Goal: Find specific page/section: Find specific page/section

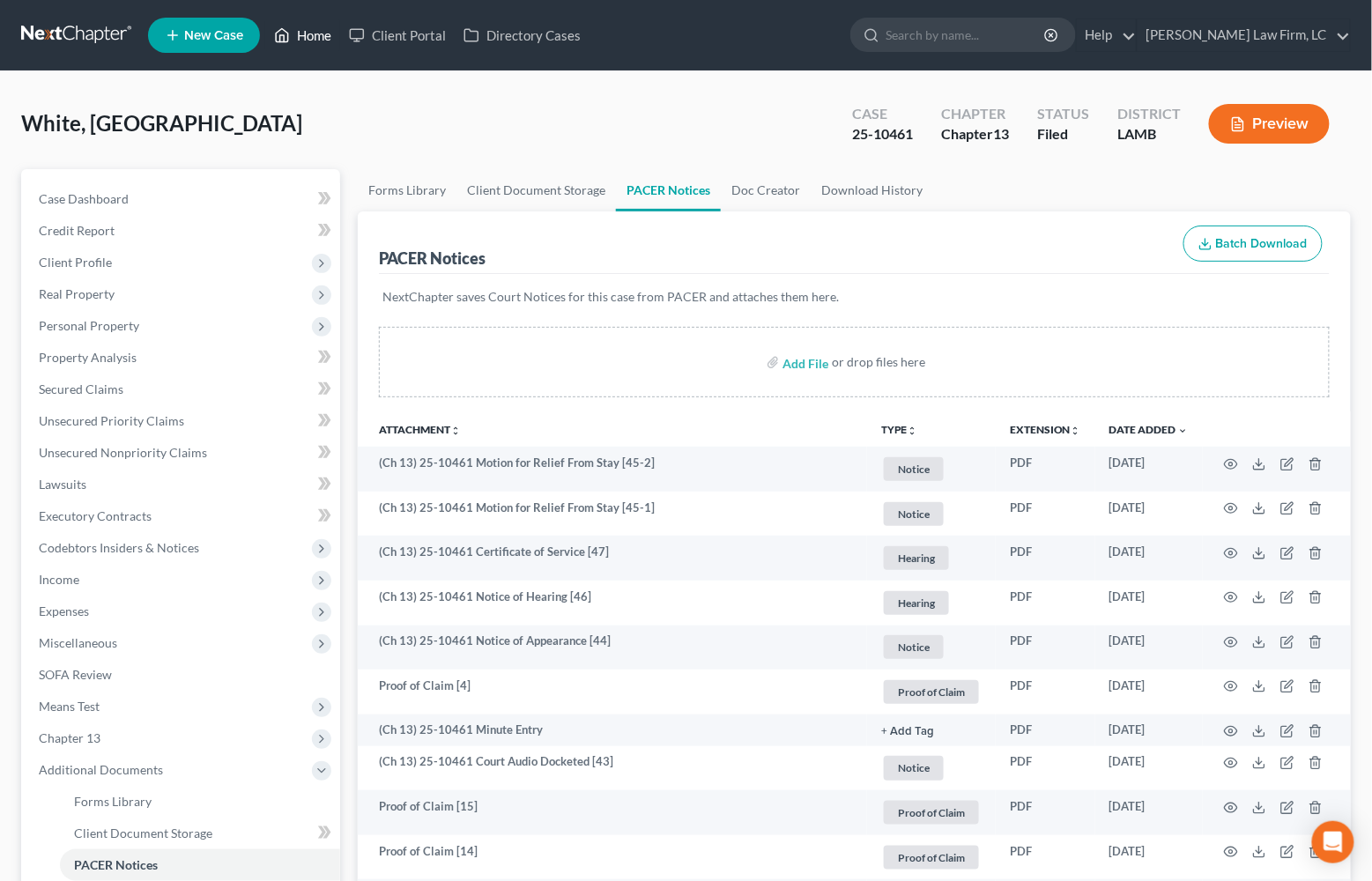
click at [307, 43] on link "Home" at bounding box center [302, 35] width 75 height 31
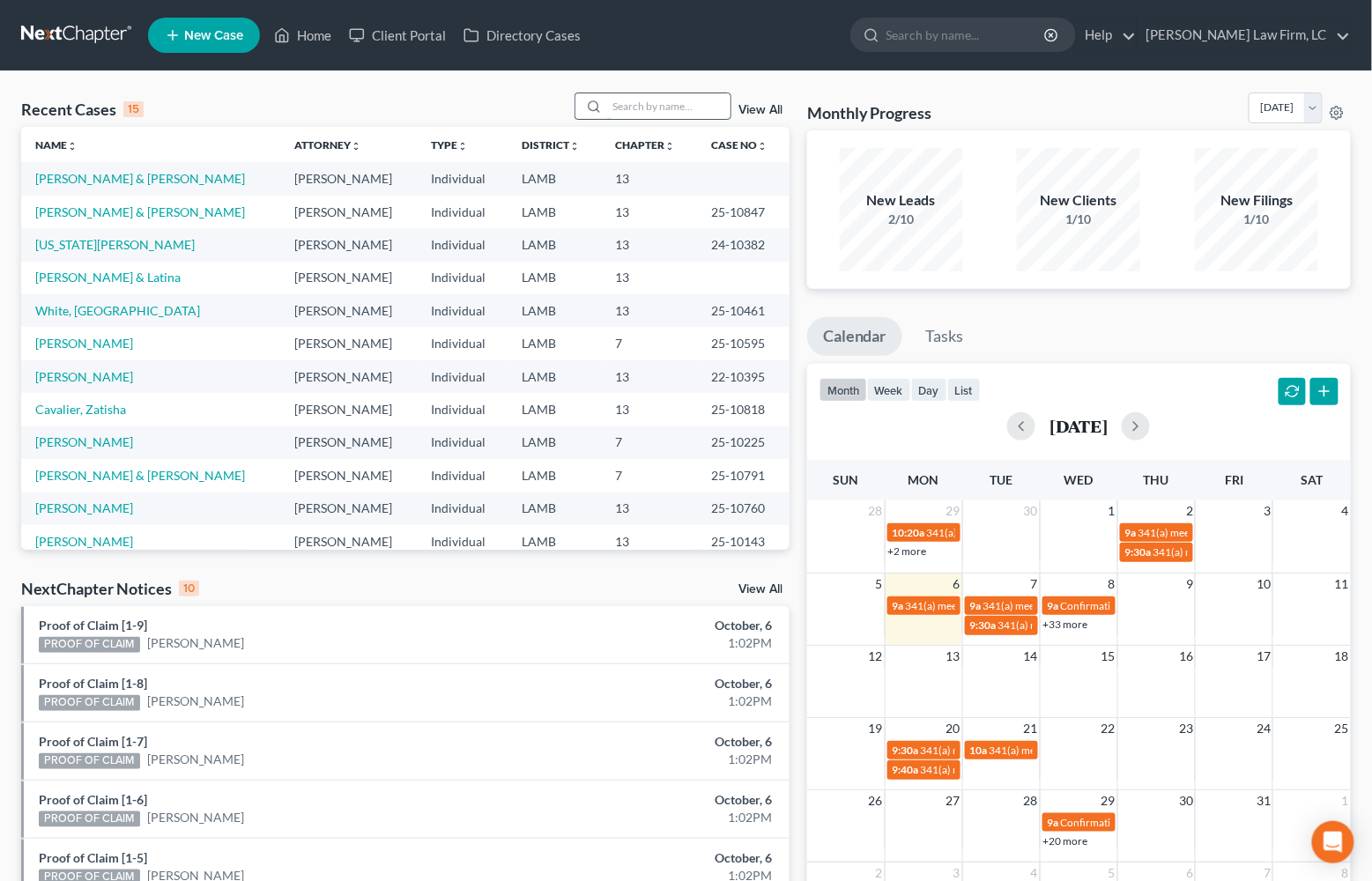
click at [632, 104] on input "search" at bounding box center [668, 106] width 123 height 25
click at [81, 303] on link "White, [GEOGRAPHIC_DATA]" at bounding box center [117, 310] width 165 height 15
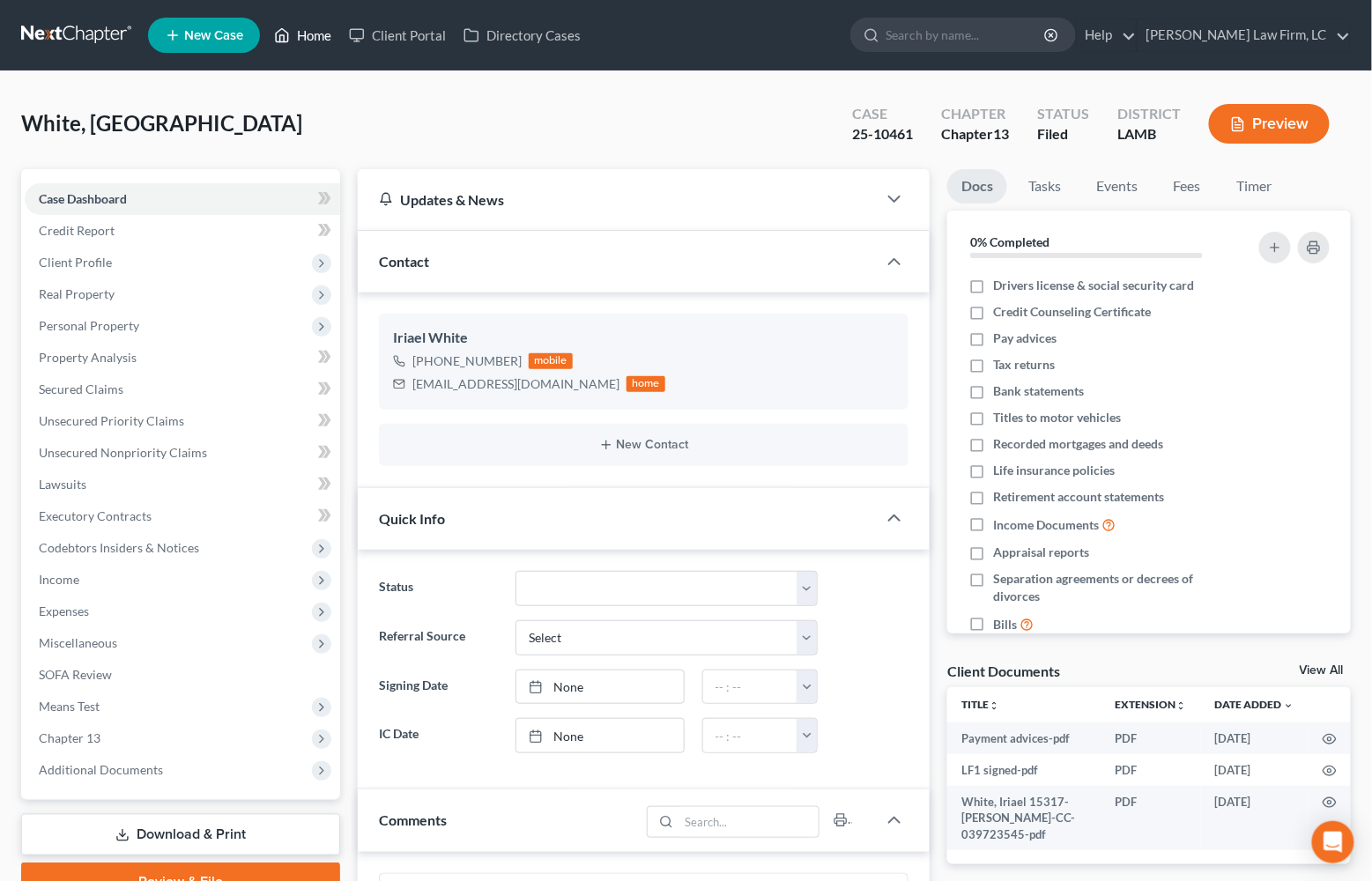
click at [302, 37] on link "Home" at bounding box center [302, 35] width 75 height 31
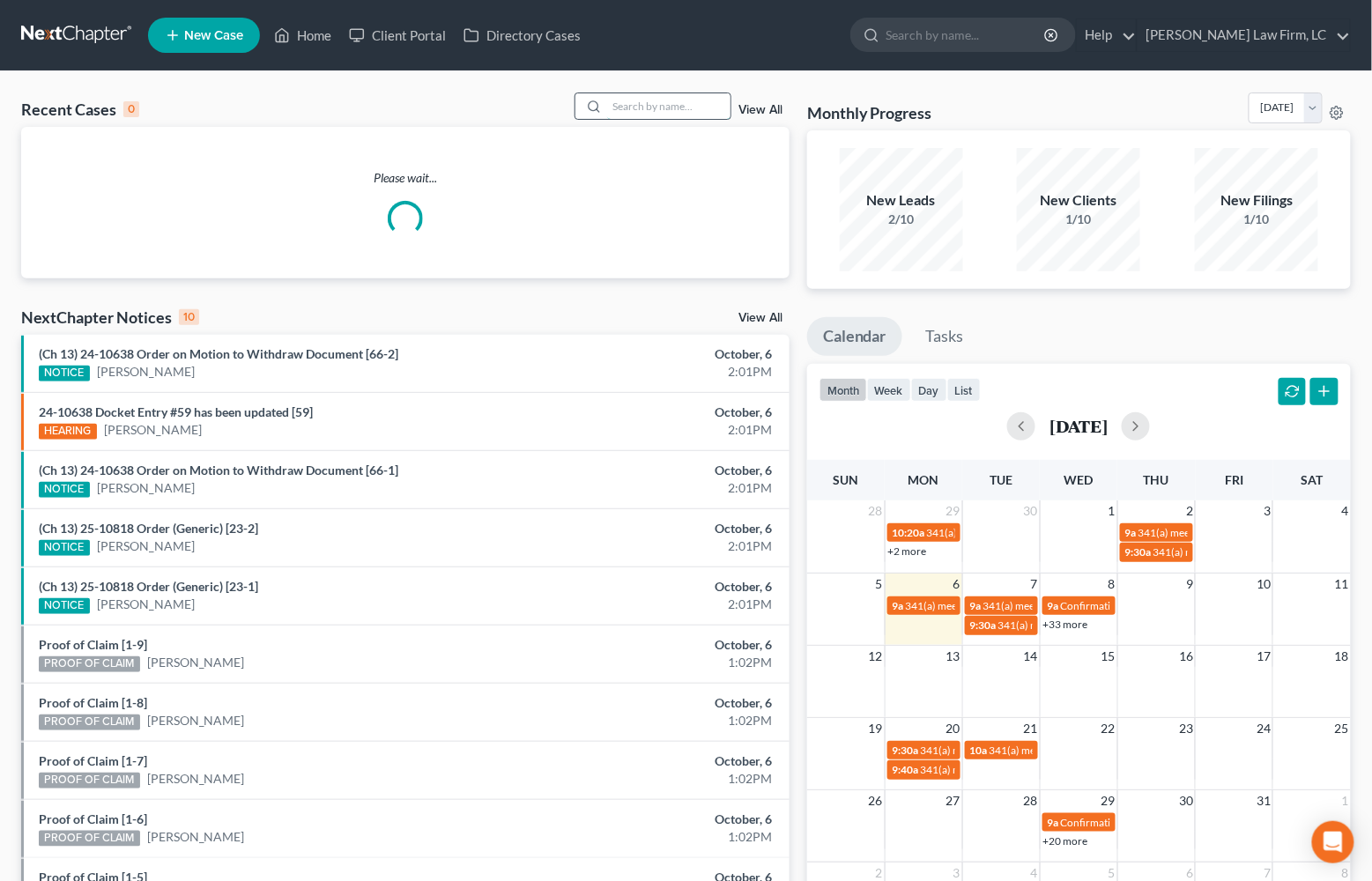
click at [616, 107] on input "search" at bounding box center [668, 106] width 123 height 25
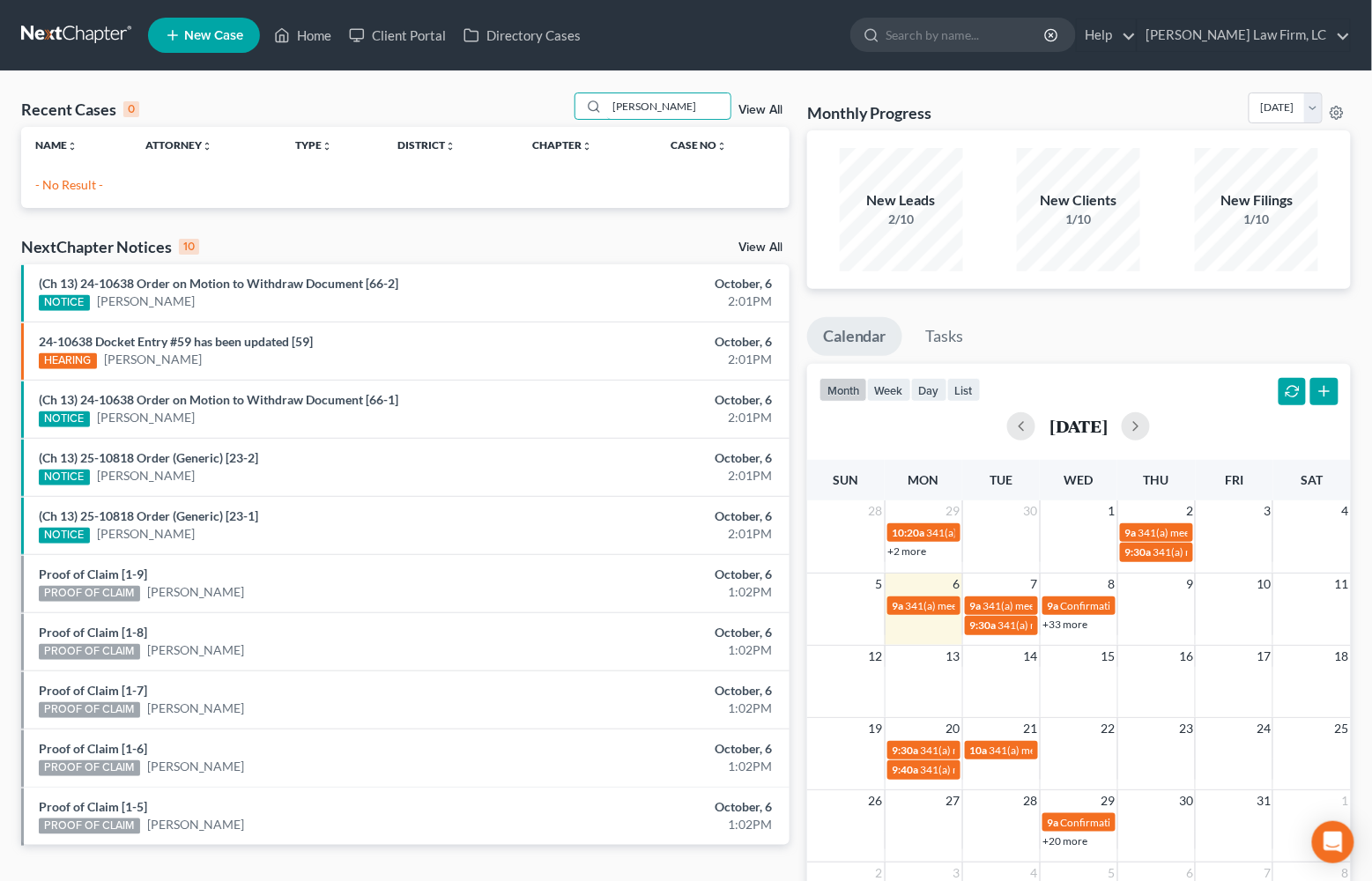
drag, startPoint x: 691, startPoint y: 110, endPoint x: 566, endPoint y: 112, distance: 125.0
click at [566, 112] on div "Recent Cases 0 [PERSON_NAME] View All" at bounding box center [405, 110] width 769 height 34
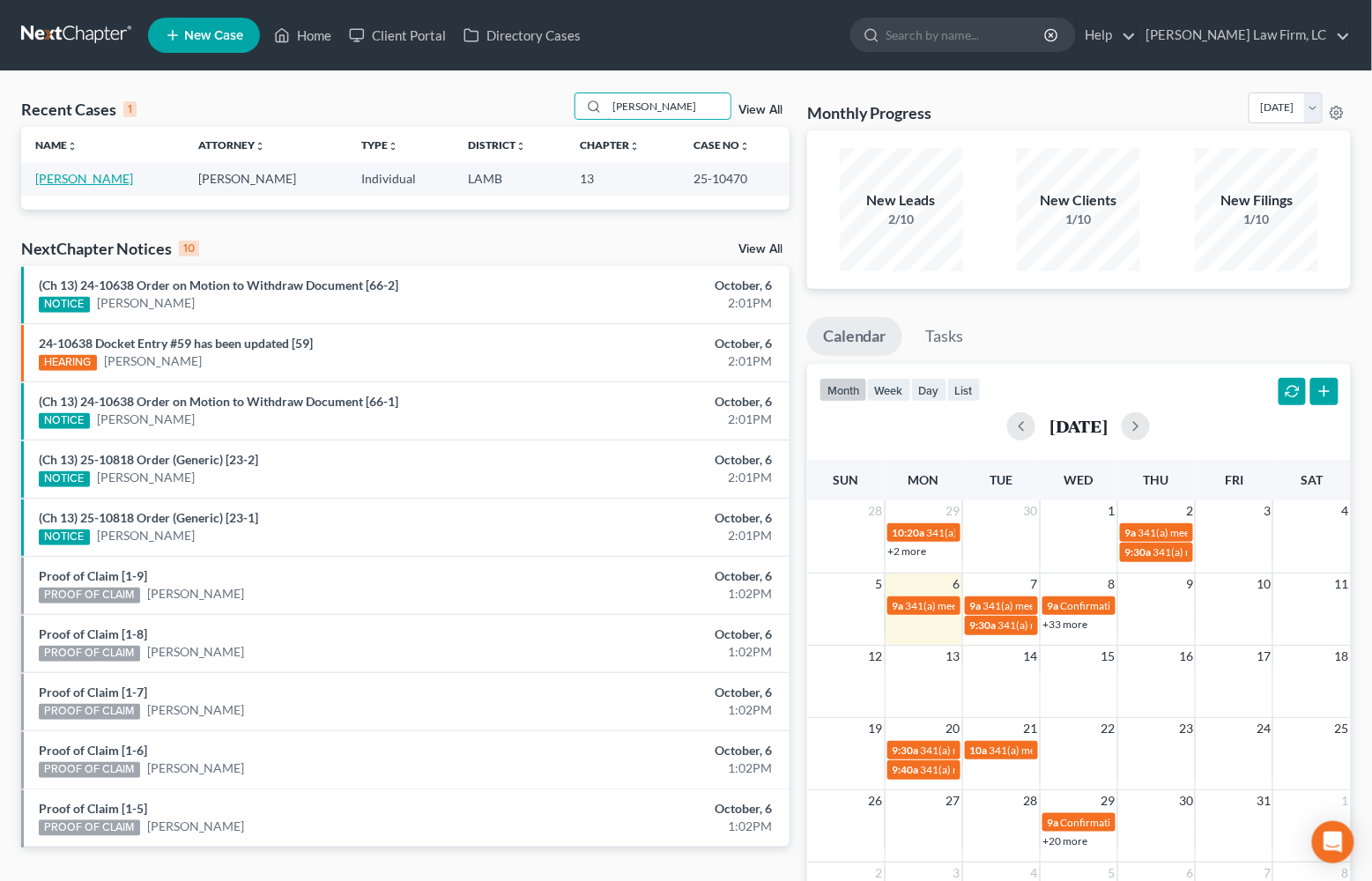
type input "[PERSON_NAME]"
click at [80, 172] on link "[PERSON_NAME]" at bounding box center [84, 178] width 98 height 15
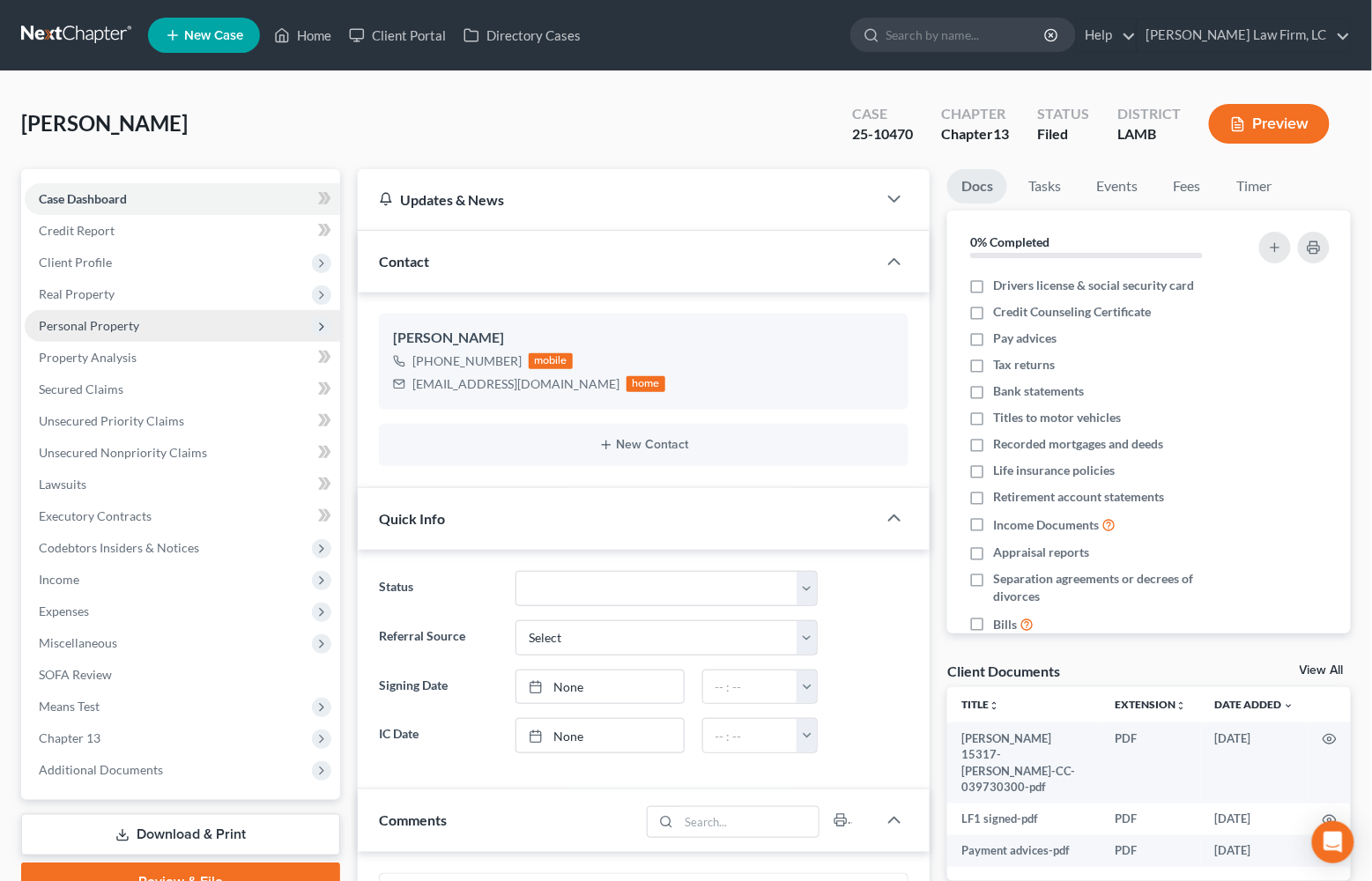
click at [165, 320] on span "Personal Property" at bounding box center [182, 326] width 315 height 31
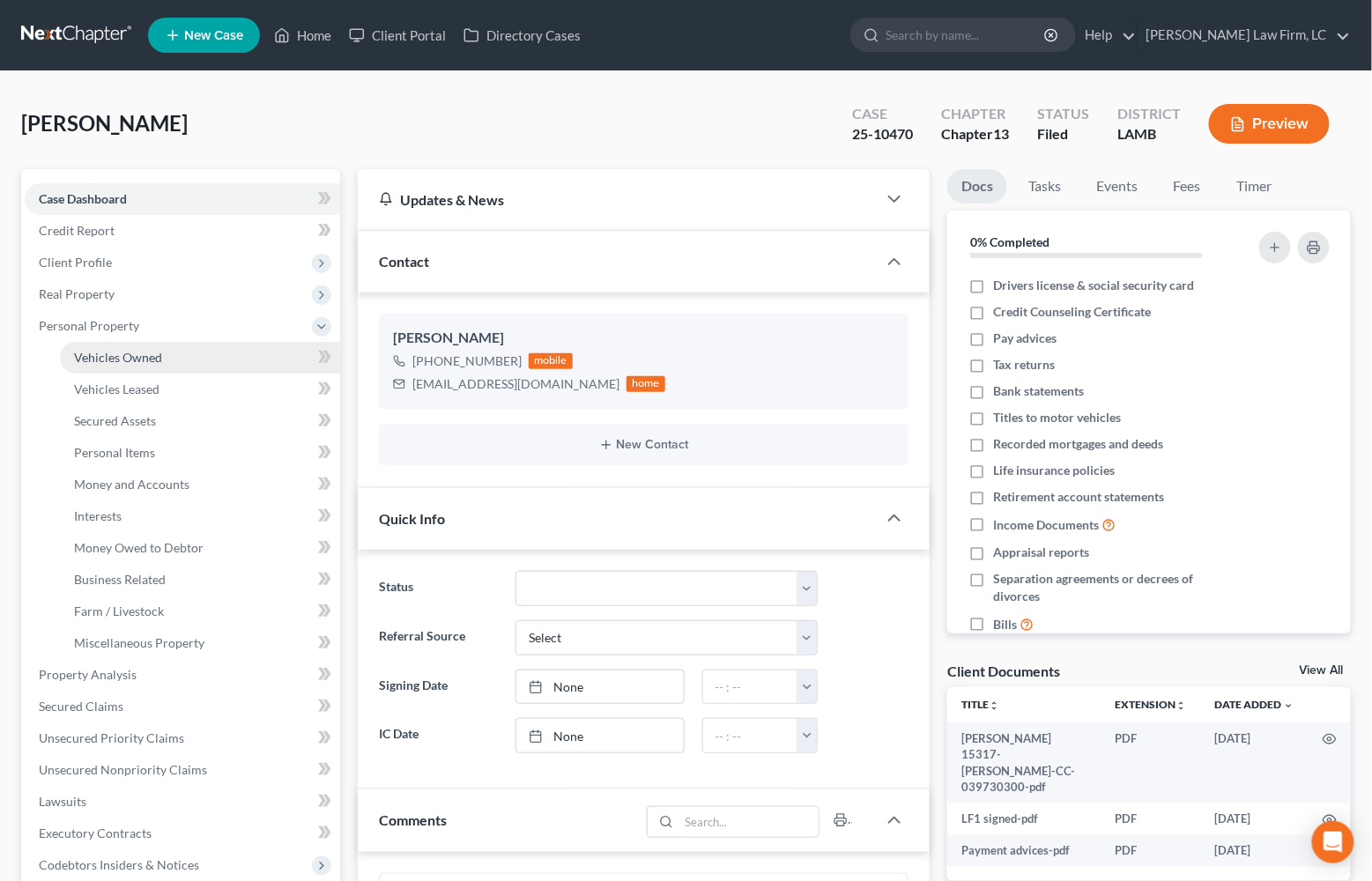
click at [167, 355] on link "Vehicles Owned" at bounding box center [200, 357] width 280 height 31
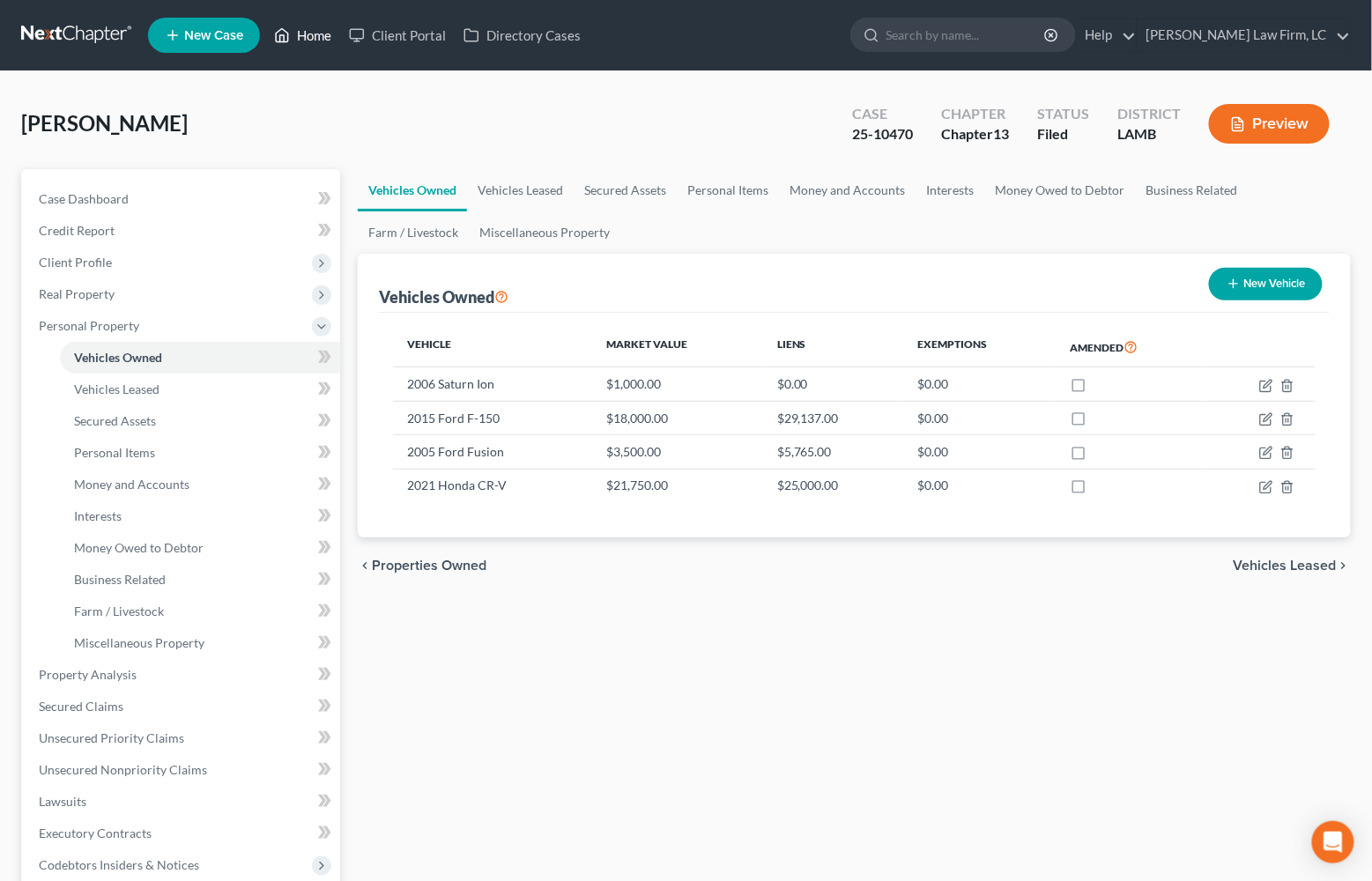
click at [321, 37] on link "Home" at bounding box center [302, 35] width 75 height 31
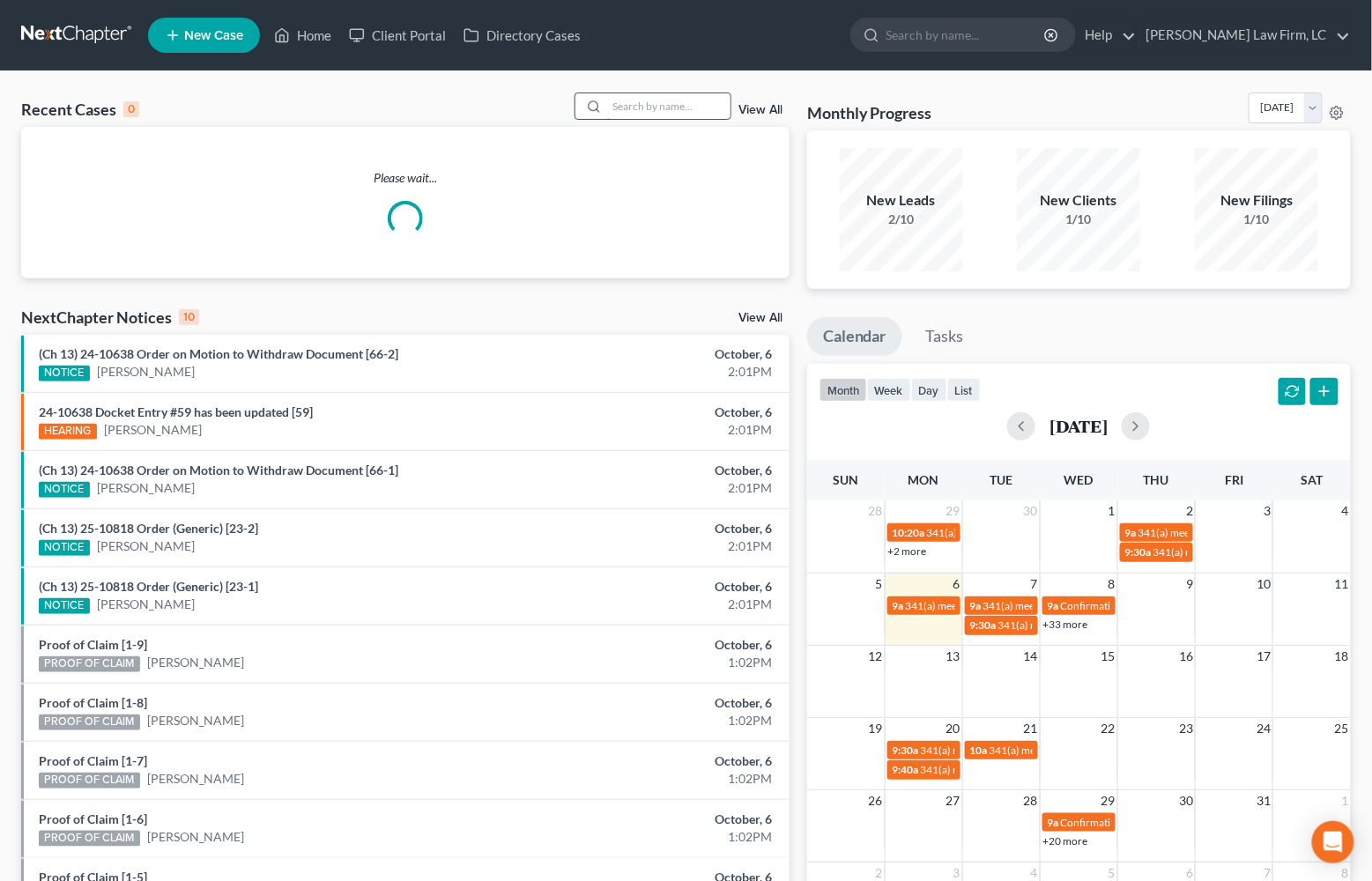
click at [641, 114] on input "search" at bounding box center [668, 106] width 123 height 25
type input "l"
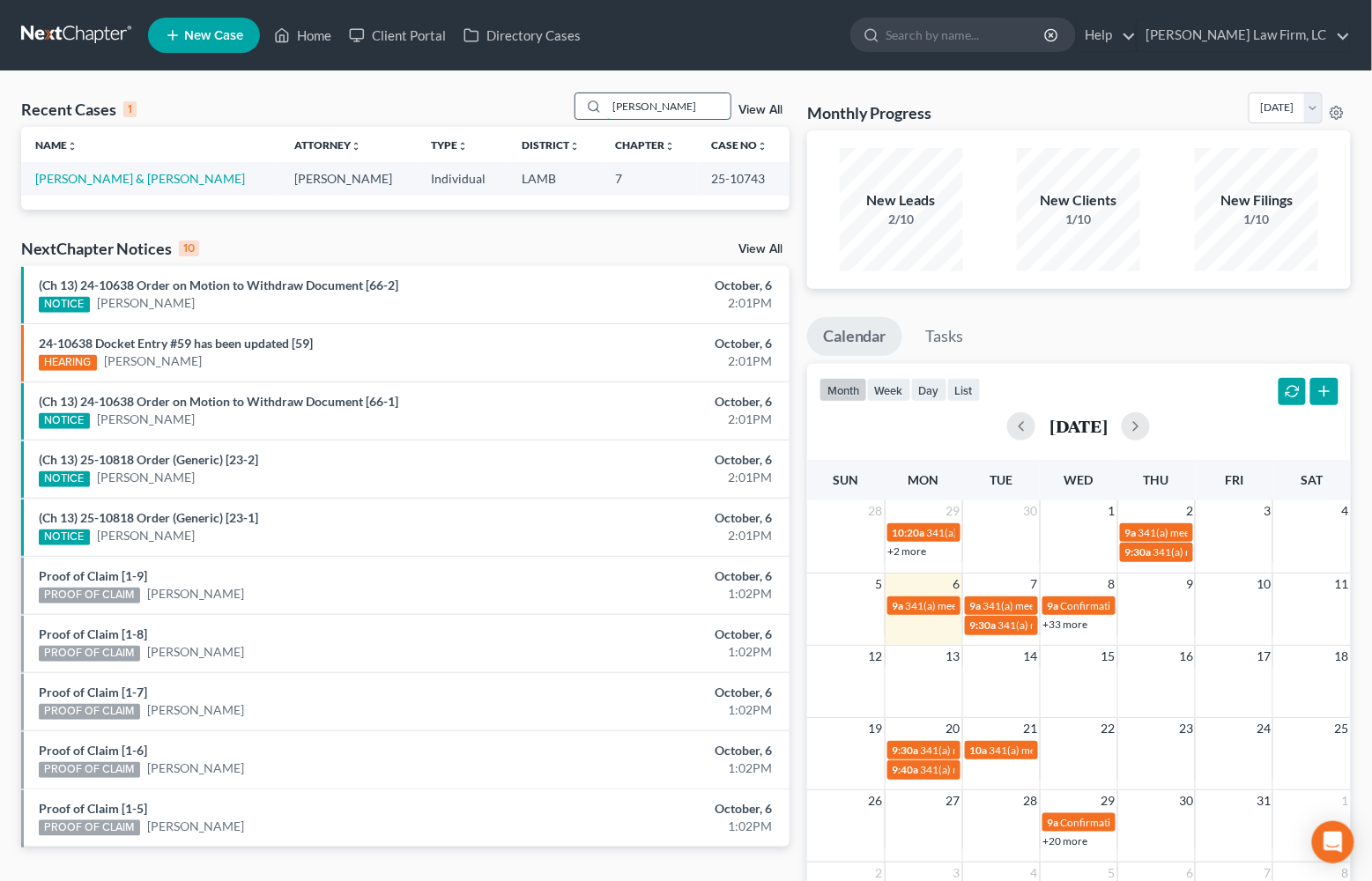
type input "[PERSON_NAME]"
click at [112, 184] on link "[PERSON_NAME] & [PERSON_NAME]" at bounding box center [140, 178] width 210 height 15
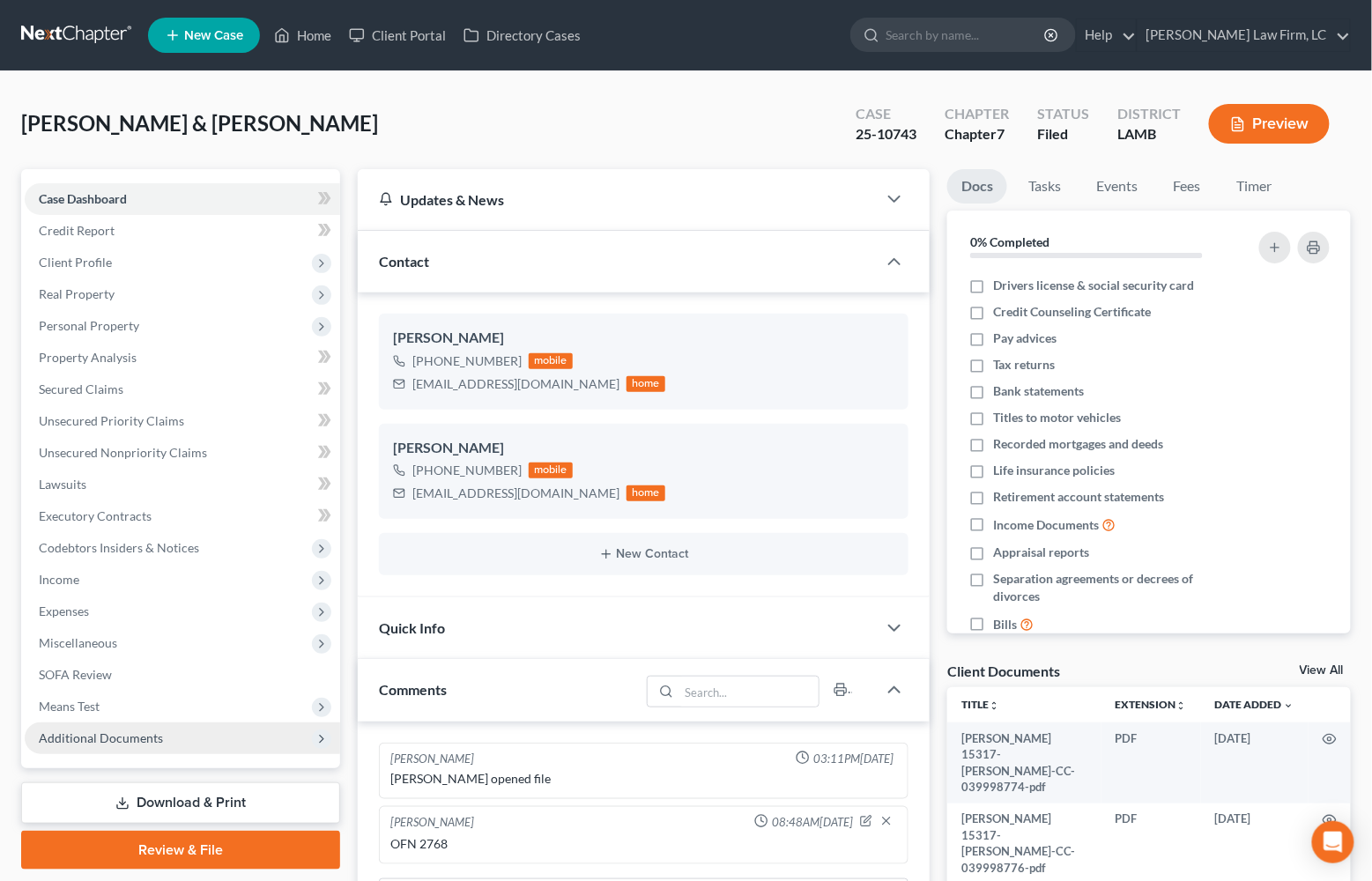
click at [132, 731] on span "Additional Documents" at bounding box center [101, 738] width 124 height 15
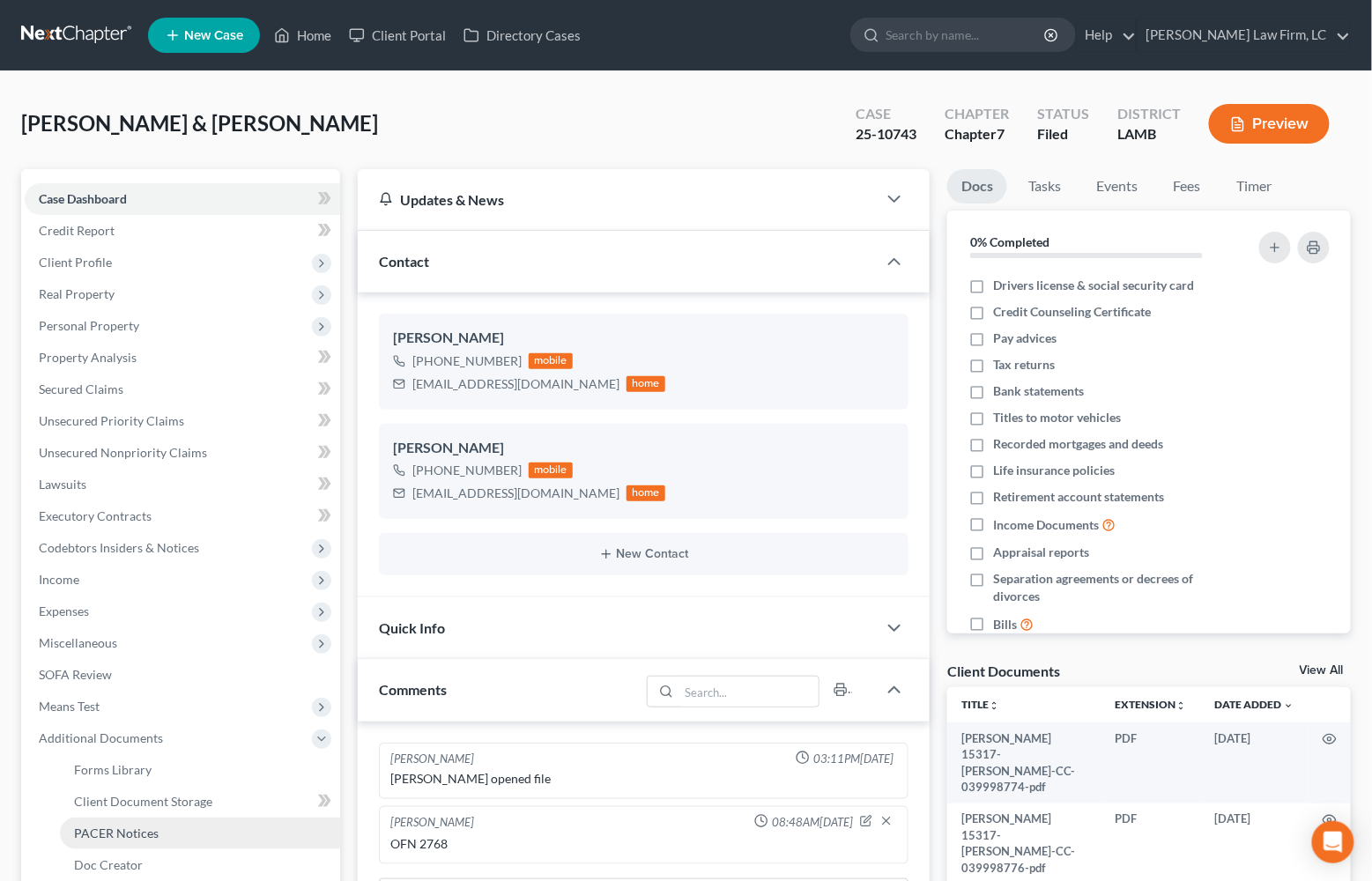
click at [147, 825] on span "PACER Notices" at bounding box center [116, 832] width 85 height 15
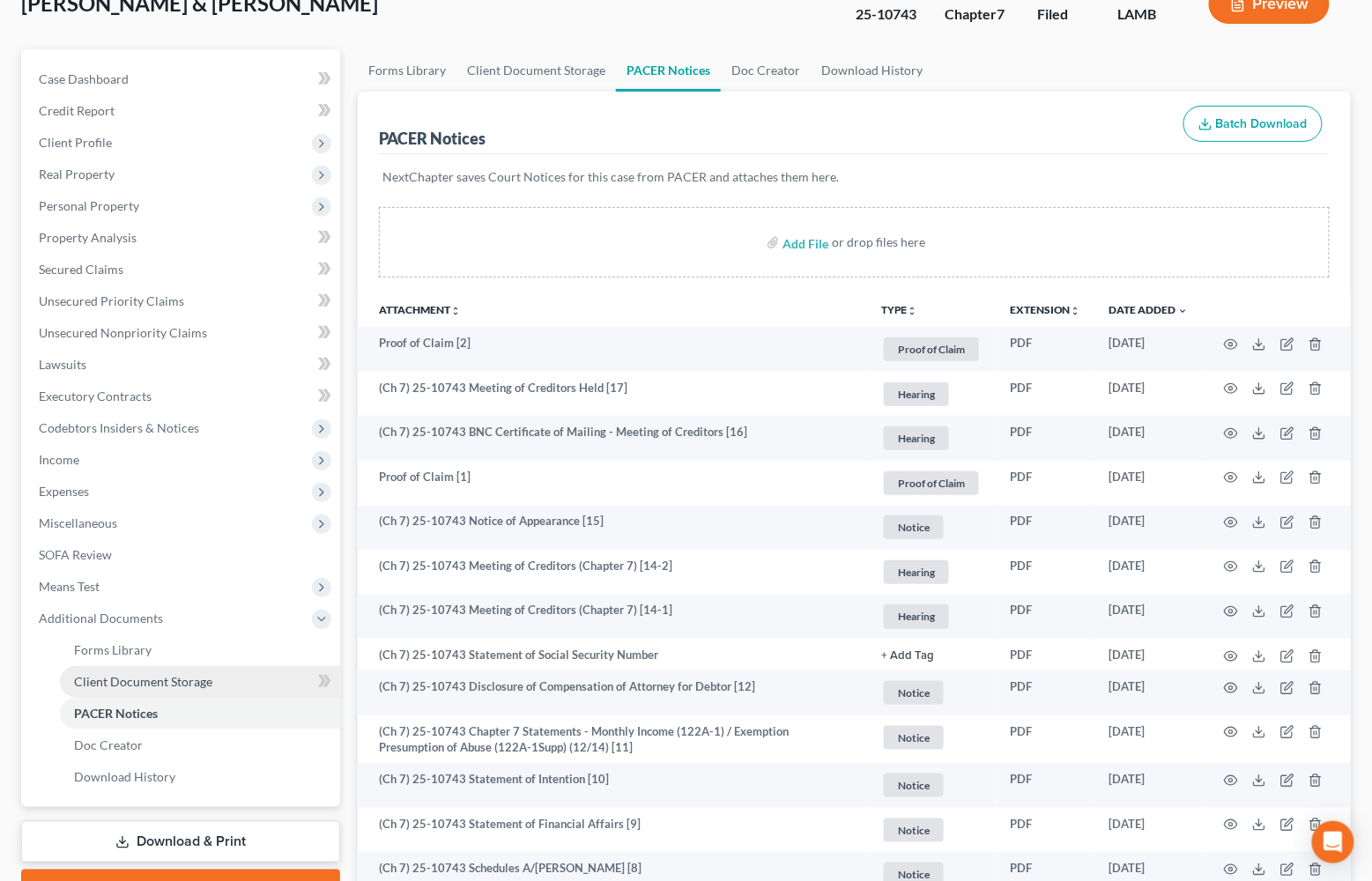
scroll to position [114, 0]
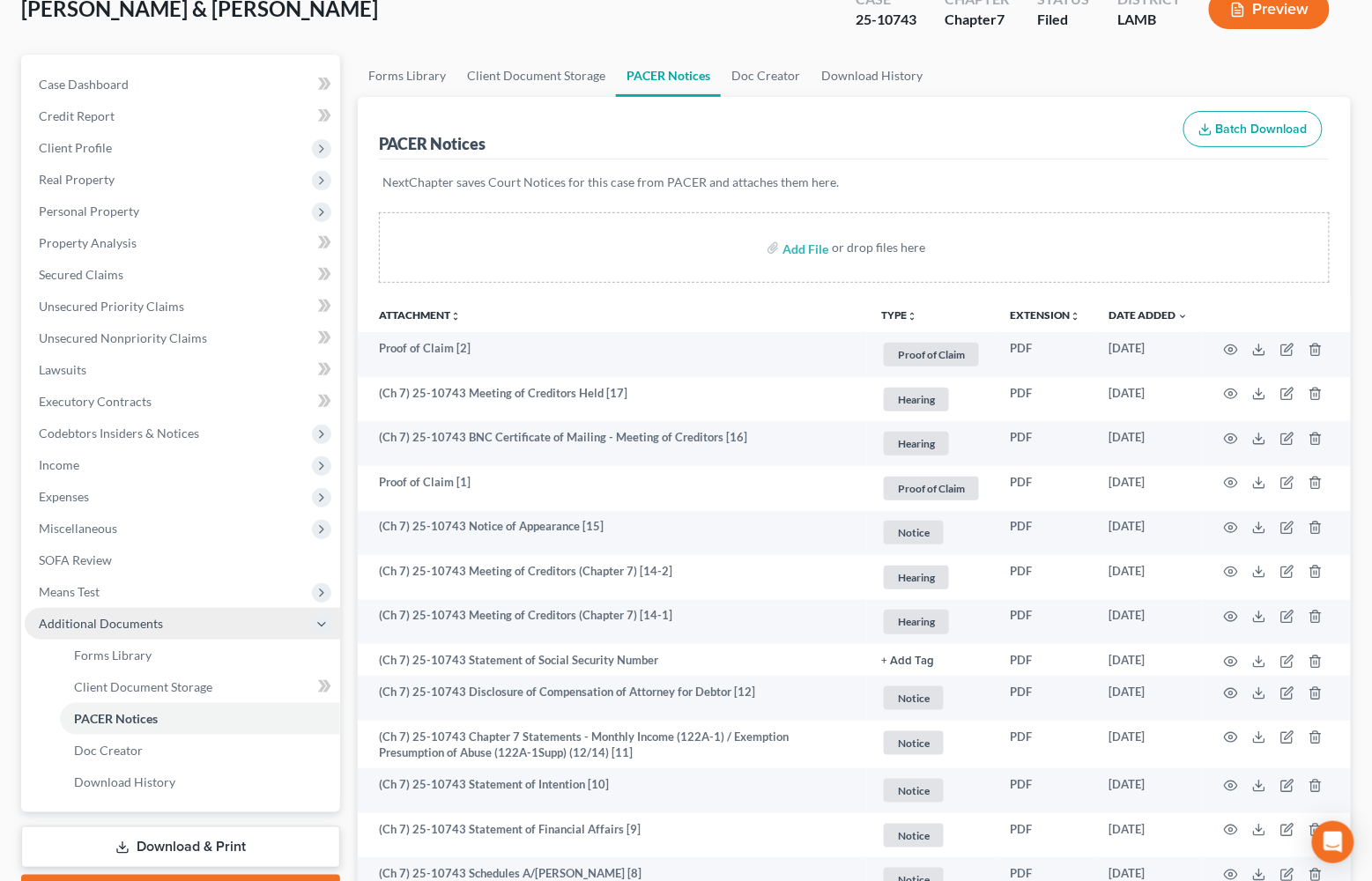
click at [163, 612] on span "Additional Documents" at bounding box center [182, 623] width 315 height 31
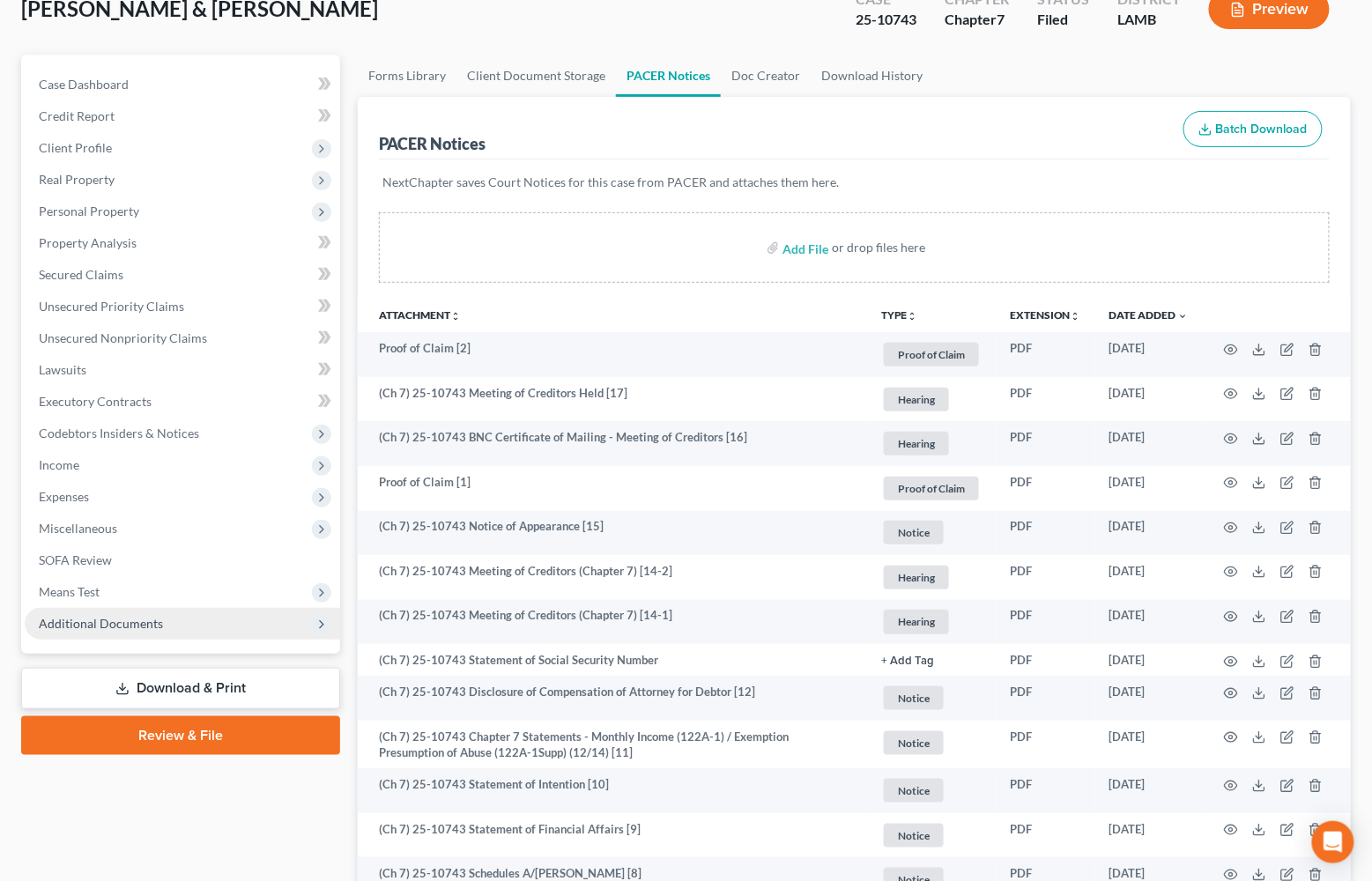
click at [188, 608] on span "Additional Documents" at bounding box center [182, 623] width 315 height 31
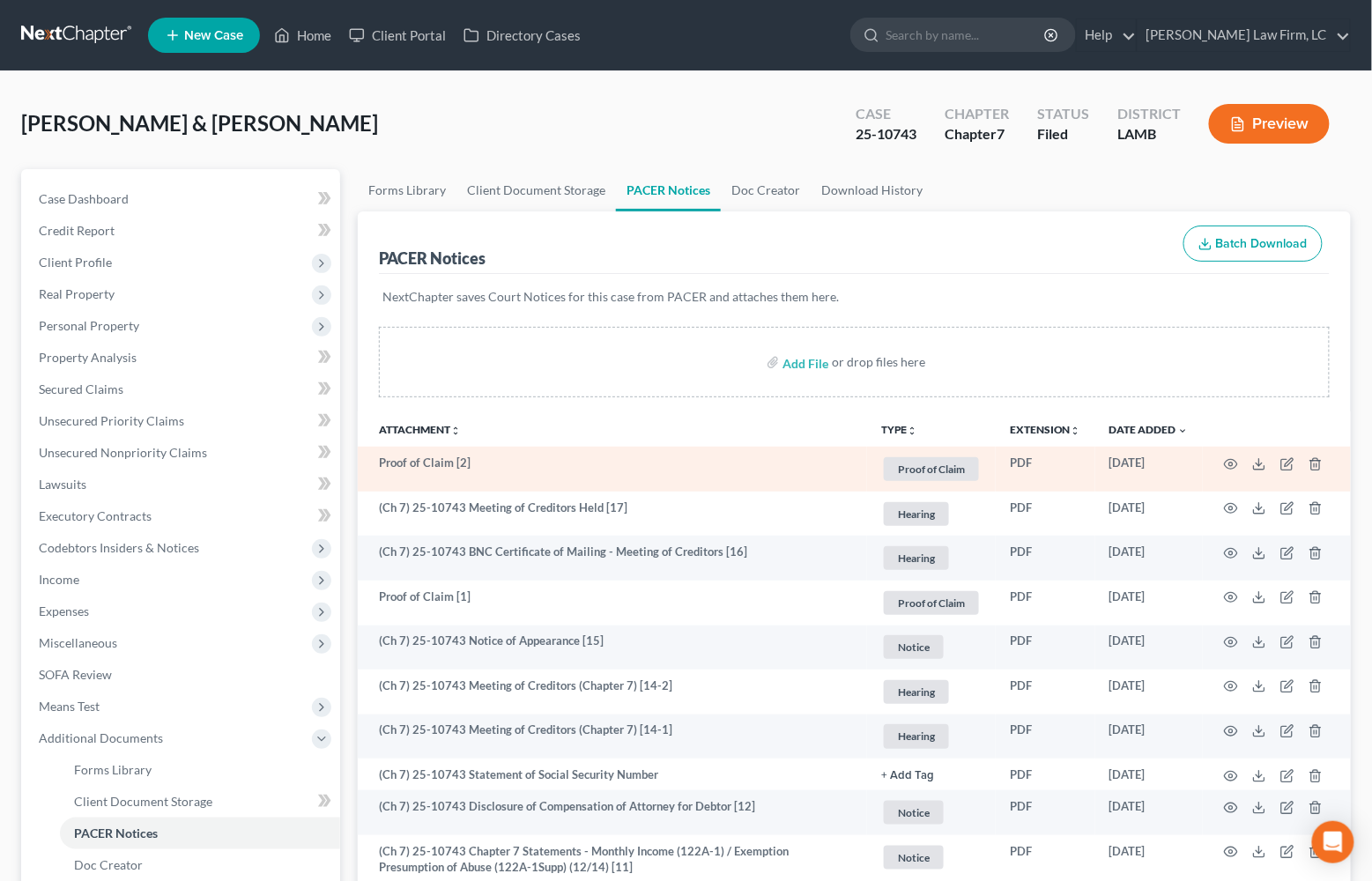
scroll to position [0, 0]
